Goal: Task Accomplishment & Management: Use online tool/utility

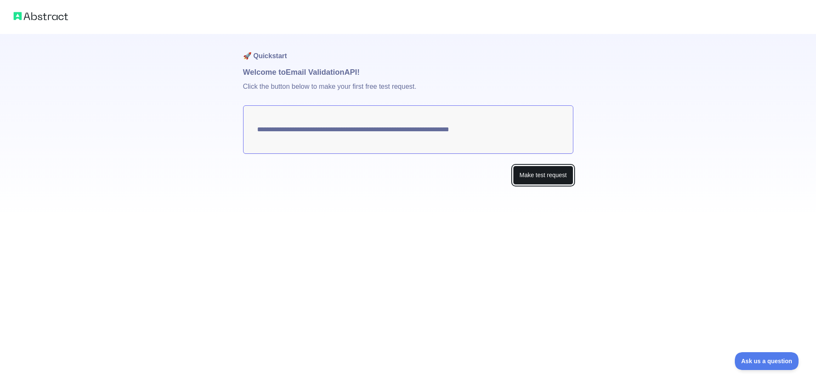
click at [532, 178] on button "Make test request" at bounding box center [543, 175] width 60 height 19
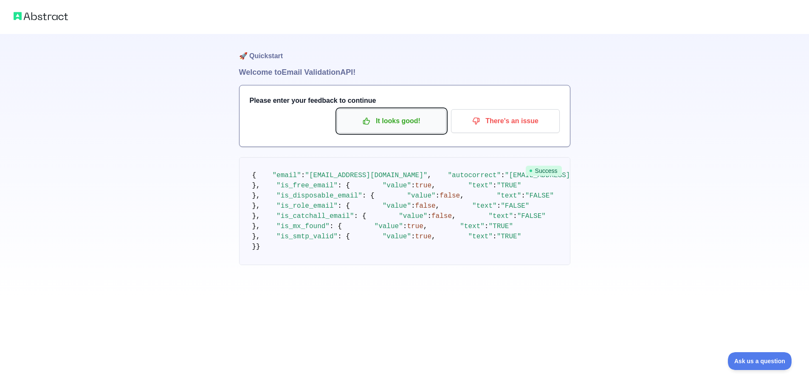
click at [359, 119] on p "It looks good!" at bounding box center [392, 121] width 96 height 14
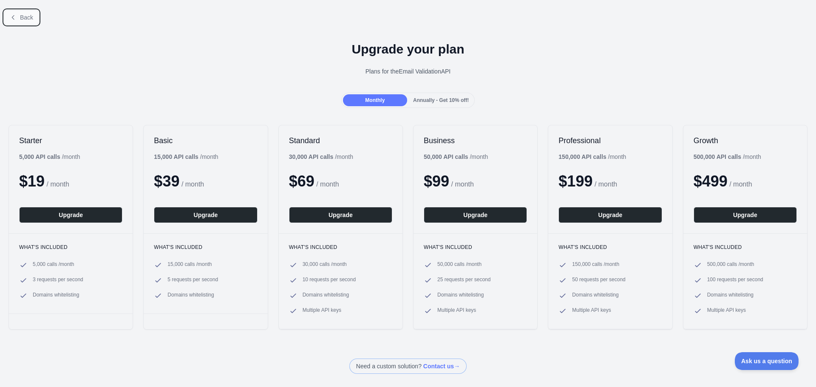
click at [14, 13] on button "Back" at bounding box center [21, 17] width 34 height 14
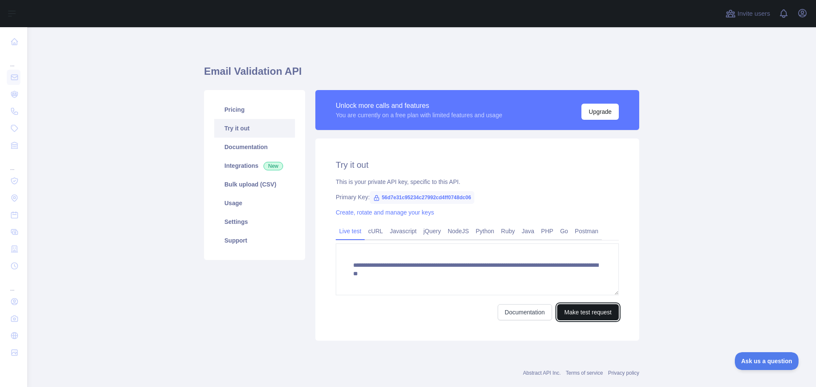
click at [602, 314] on button "Make test request" at bounding box center [588, 312] width 62 height 16
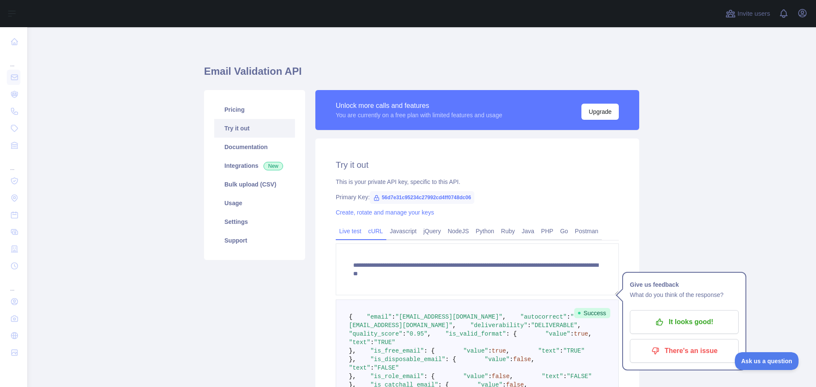
click at [371, 236] on link "cURL" at bounding box center [376, 231] width 22 height 14
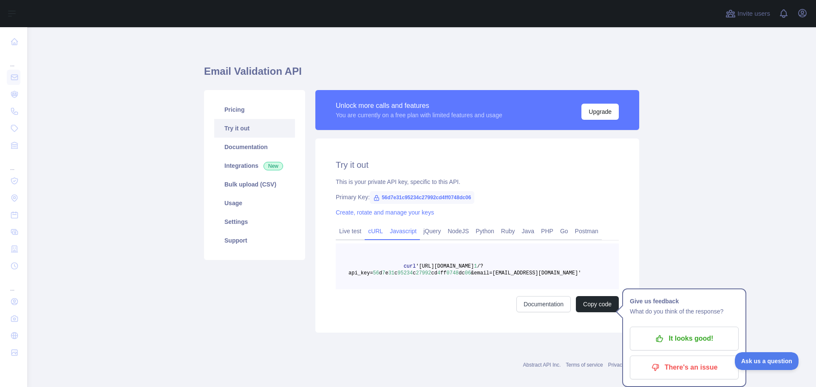
click at [390, 231] on link "Javascript" at bounding box center [403, 231] width 34 height 14
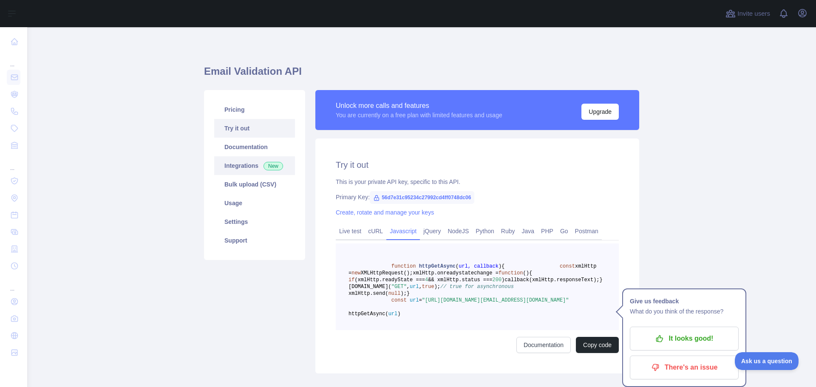
click at [242, 165] on link "Integrations New" at bounding box center [254, 165] width 81 height 19
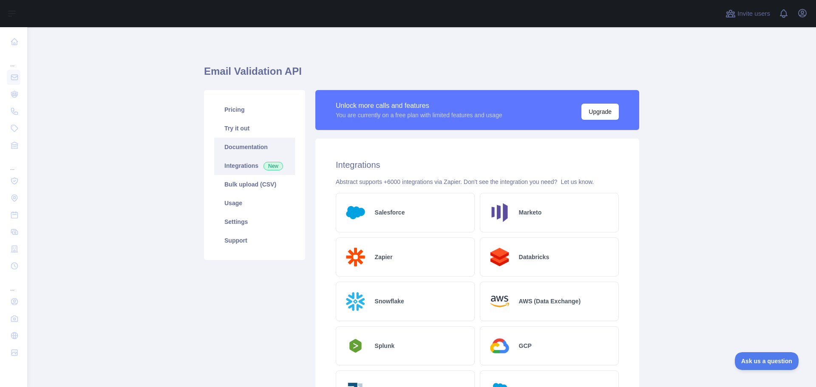
click at [249, 152] on link "Documentation" at bounding box center [254, 147] width 81 height 19
click at [239, 125] on link "Try it out" at bounding box center [254, 128] width 81 height 19
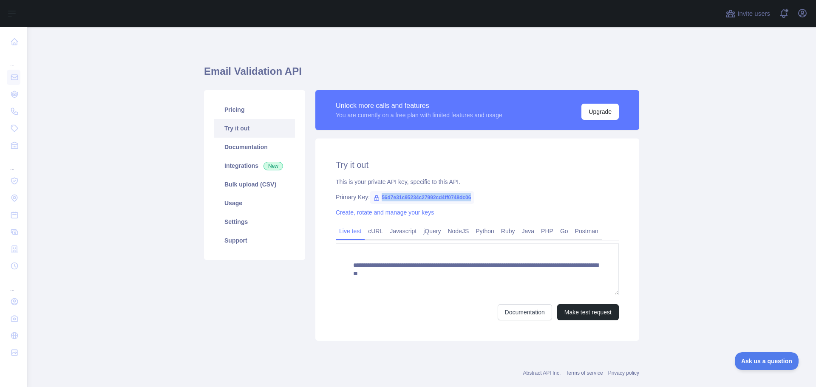
drag, startPoint x: 471, startPoint y: 195, endPoint x: 372, endPoint y: 200, distance: 99.1
click at [368, 200] on div "Primary Key: 56d7e31c95234c27992cd4ff0748dc06" at bounding box center [477, 197] width 283 height 8
click at [470, 197] on div "Primary Key: 56d7e31c95234c27992cd4ff0748dc06" at bounding box center [477, 197] width 283 height 8
click at [464, 197] on span "56d7e31c95234c27992cd4ff0748dc06" at bounding box center [422, 197] width 105 height 13
drag, startPoint x: 467, startPoint y: 196, endPoint x: 371, endPoint y: 198, distance: 96.0
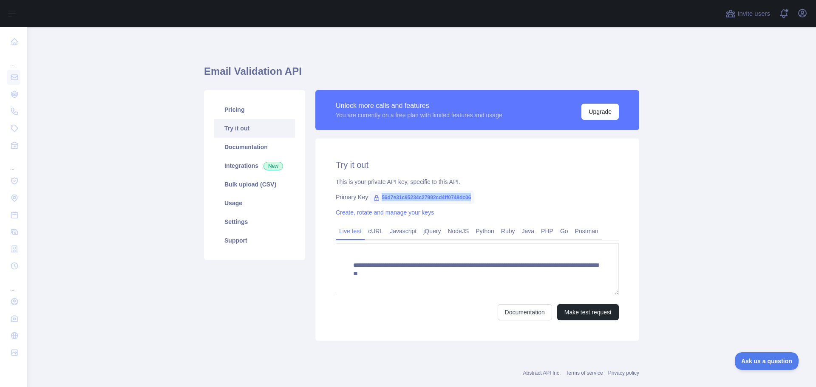
click at [371, 198] on span "56d7e31c95234c27992cd4ff0748dc06" at bounding box center [422, 197] width 105 height 13
copy span "56d7e31c95234c27992cd4ff0748dc06"
